Goal: Transaction & Acquisition: Purchase product/service

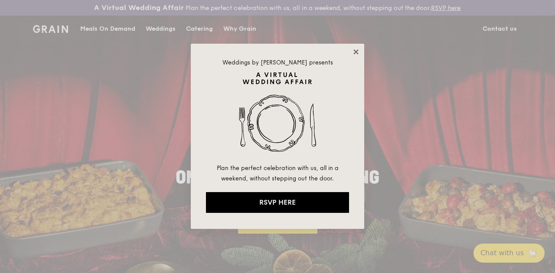
click at [353, 51] on icon at bounding box center [356, 52] width 8 height 8
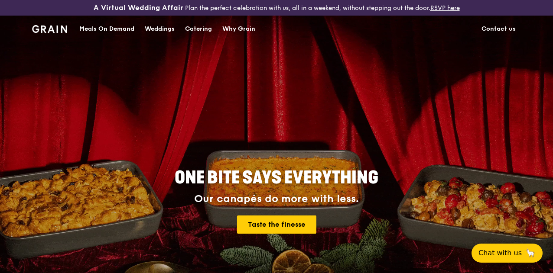
click at [110, 35] on div "Meals On Demand" at bounding box center [106, 29] width 55 height 26
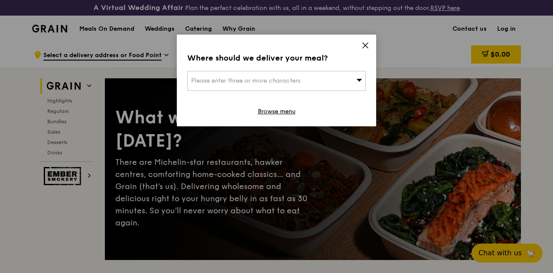
click at [302, 82] on div "Please enter three or more characters" at bounding box center [276, 81] width 179 height 20
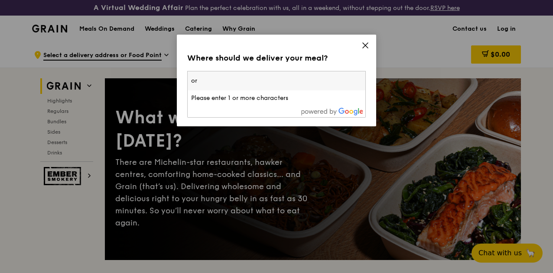
type input "o"
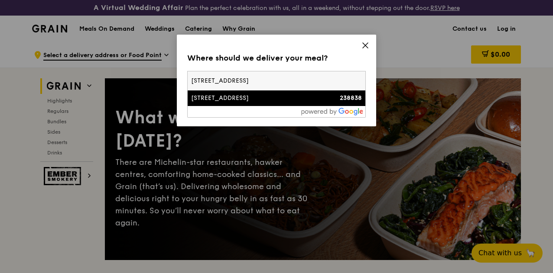
type input "[STREET_ADDRESS]"
click at [260, 98] on div "[STREET_ADDRESS]" at bounding box center [255, 98] width 128 height 9
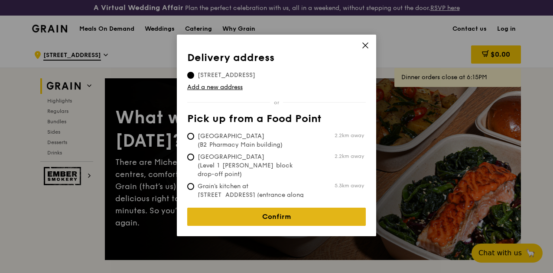
click at [276, 208] on link "Confirm" at bounding box center [276, 217] width 179 height 18
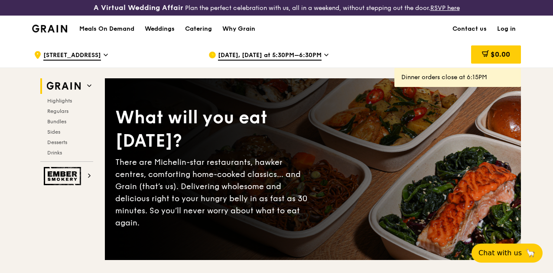
click at [270, 61] on span "[DATE], [DATE] at 5:30PM–6:30PM" at bounding box center [270, 56] width 104 height 10
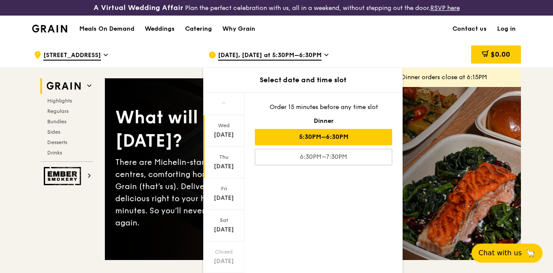
scroll to position [84, 0]
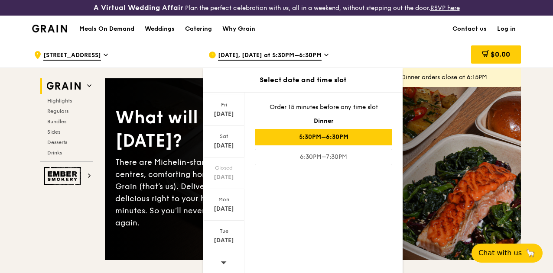
click at [221, 265] on span at bounding box center [224, 263] width 6 height 20
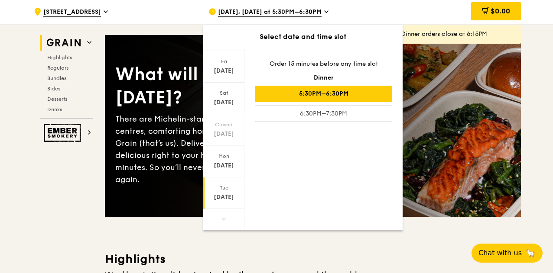
click at [224, 202] on div "[DATE]" at bounding box center [224, 197] width 39 height 9
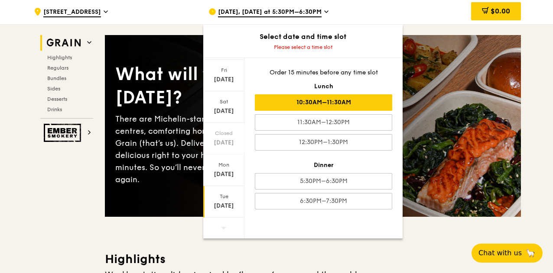
click at [322, 111] on div "10:30AM–11:30AM" at bounding box center [323, 102] width 137 height 16
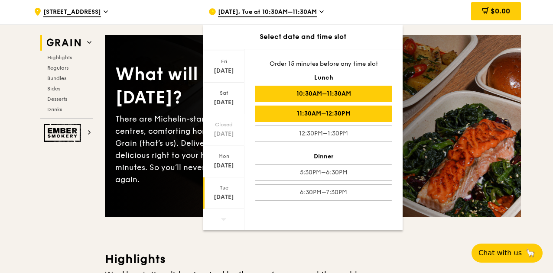
click at [320, 122] on div "11:30AM–12:30PM" at bounding box center [323, 114] width 137 height 16
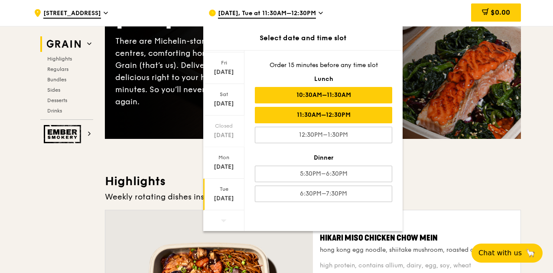
scroll to position [217, 0]
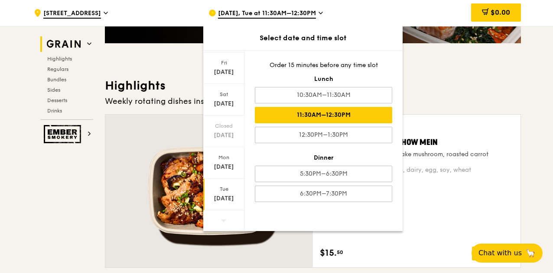
click at [443, 88] on h3 "Highlights" at bounding box center [313, 86] width 416 height 16
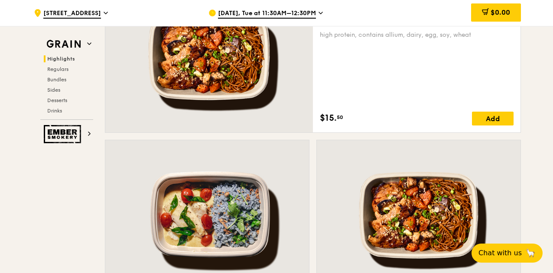
scroll to position [477, 0]
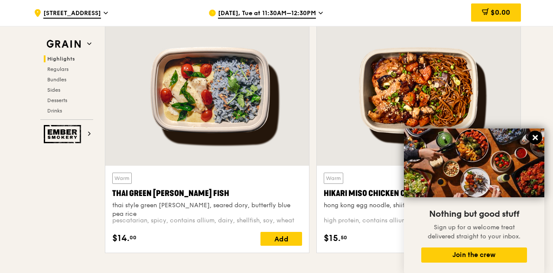
click at [536, 138] on icon at bounding box center [535, 137] width 5 height 5
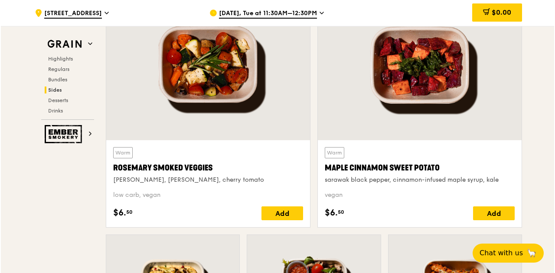
scroll to position [2037, 0]
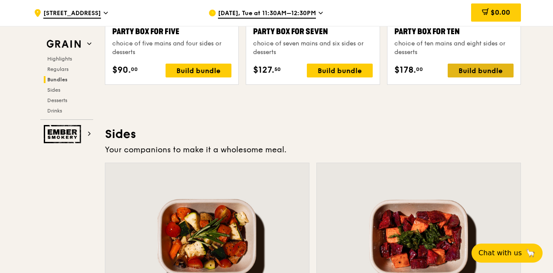
click at [494, 78] on div "Build bundle" at bounding box center [481, 71] width 66 height 14
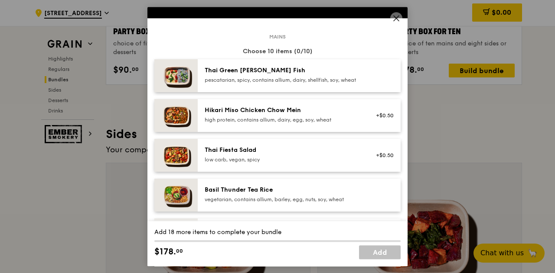
scroll to position [43, 0]
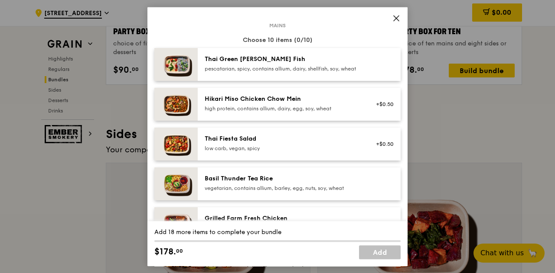
click at [323, 72] on div "pescatarian, spicy, contains allium, dairy, shellfish, soy, wheat" at bounding box center [283, 68] width 156 height 7
click at [304, 112] on div "high protein, contains allium, dairy, egg, soy, wheat" at bounding box center [283, 108] width 156 height 7
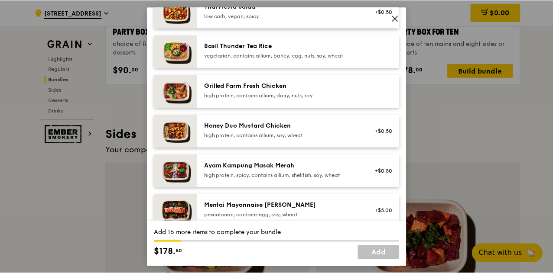
scroll to position [173, 0]
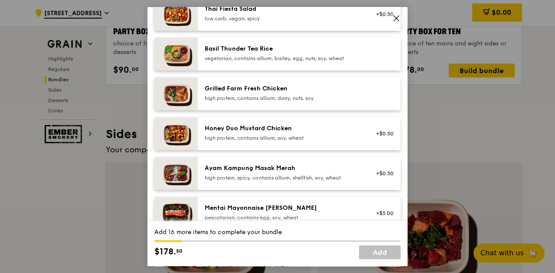
click at [396, 15] on icon at bounding box center [396, 18] width 8 height 8
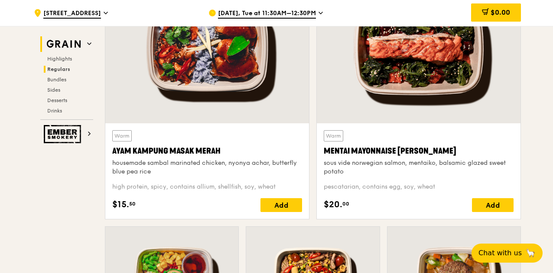
click at [57, 38] on img at bounding box center [64, 44] width 40 height 16
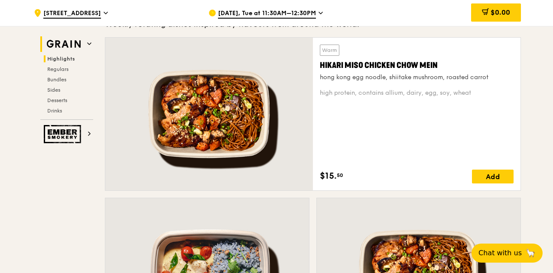
scroll to position [267, 0]
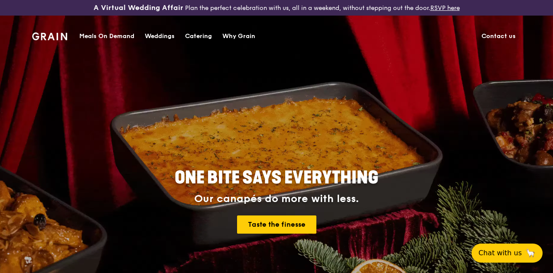
click at [244, 33] on div "Why Grain" at bounding box center [238, 36] width 33 height 26
